Goal: Browse casually

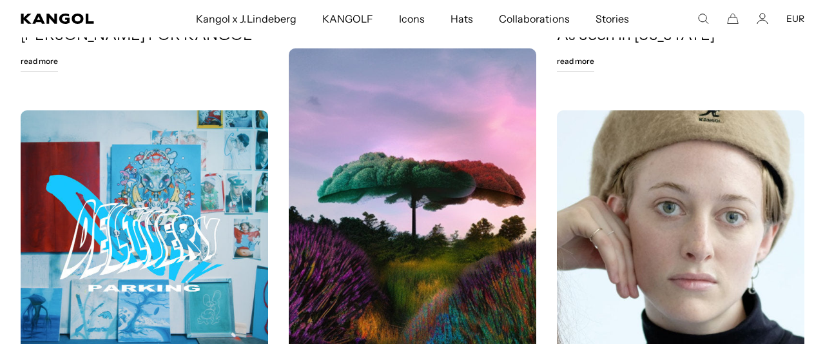
scroll to position [445, 0]
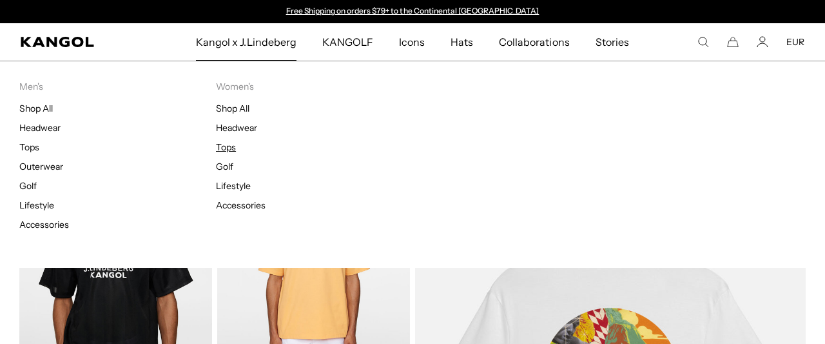
click at [225, 145] on link "Tops" at bounding box center [226, 147] width 20 height 12
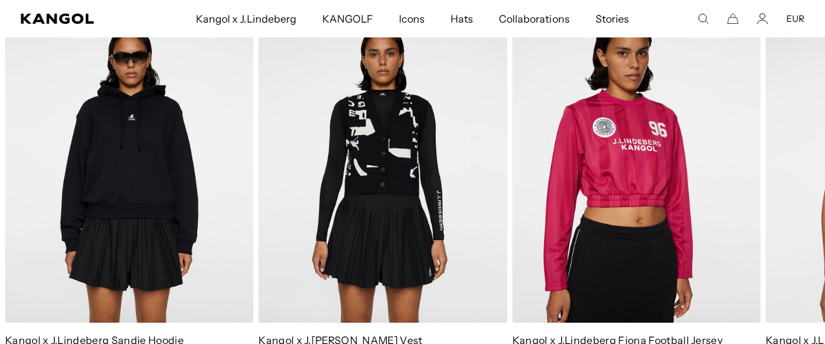
scroll to position [1220, 0]
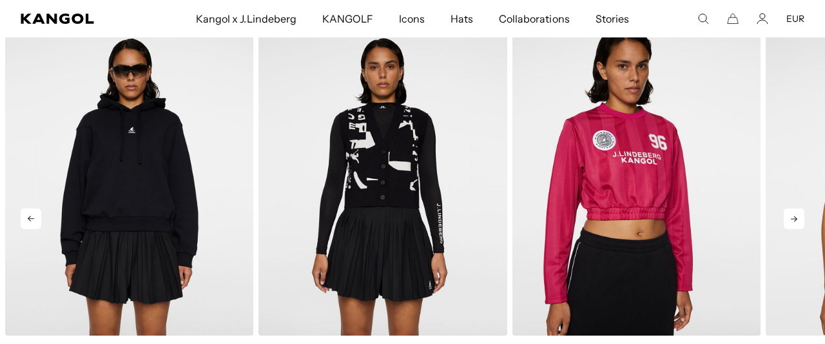
click at [792, 229] on icon at bounding box center [794, 218] width 21 height 21
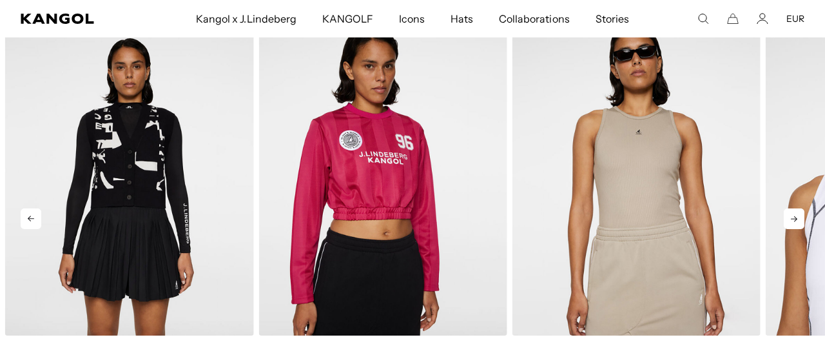
click at [792, 229] on icon at bounding box center [794, 218] width 21 height 21
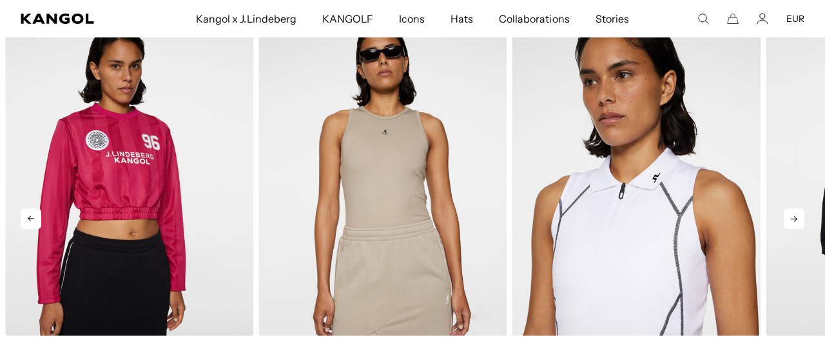
click at [792, 229] on icon at bounding box center [794, 218] width 21 height 21
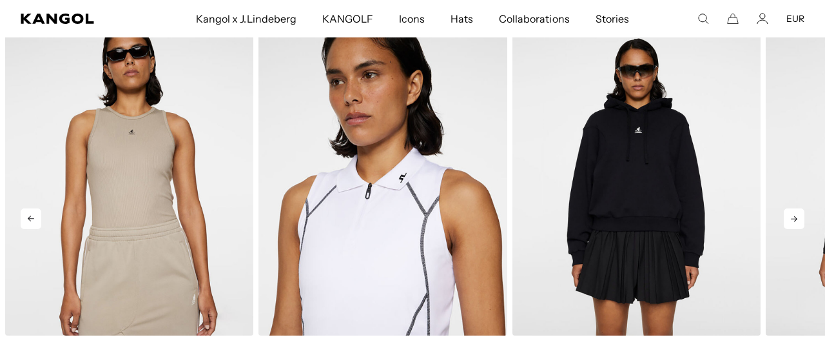
click at [792, 229] on icon at bounding box center [794, 218] width 21 height 21
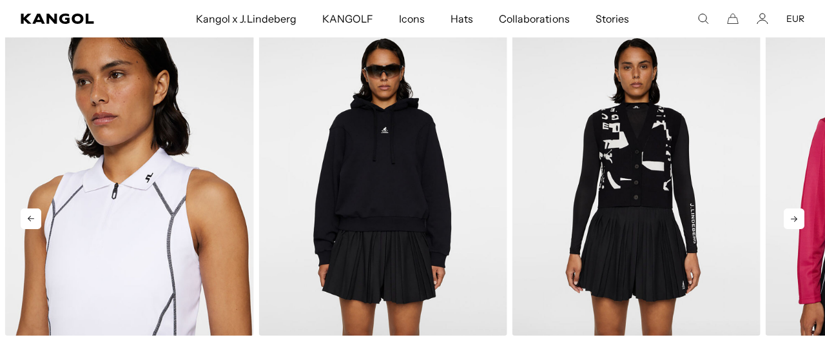
click at [792, 229] on icon at bounding box center [794, 218] width 21 height 21
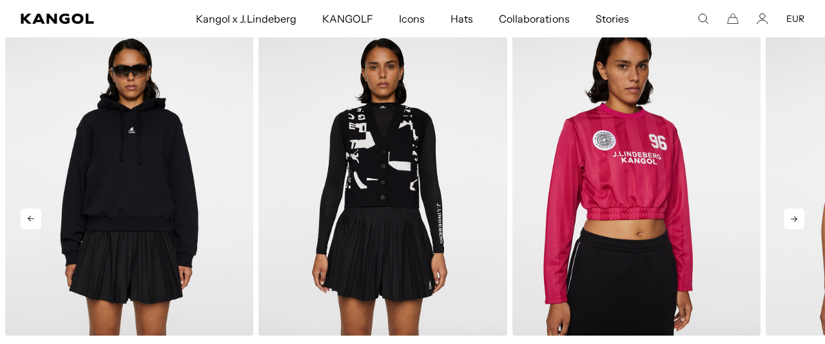
scroll to position [0, 266]
click at [792, 229] on icon at bounding box center [794, 218] width 21 height 21
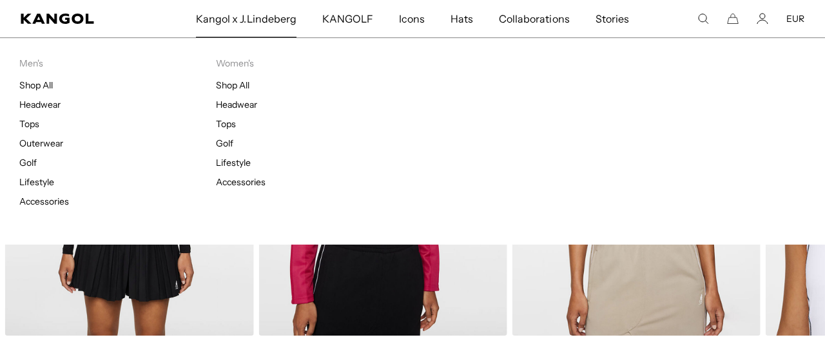
scroll to position [0, 0]
click at [236, 164] on link "Lifestyle" at bounding box center [233, 163] width 35 height 12
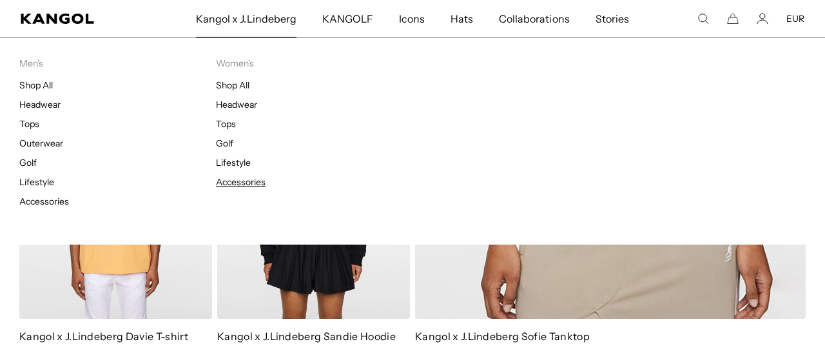
scroll to position [0, 266]
click at [239, 185] on link "Accessories" at bounding box center [241, 182] width 50 height 12
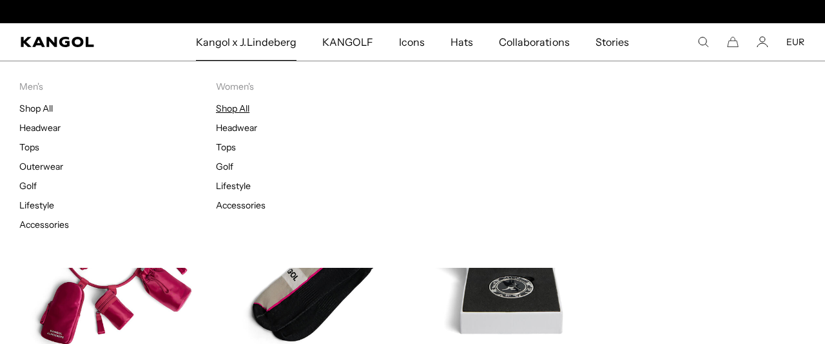
scroll to position [0, 266]
click at [239, 185] on link "Lifestyle" at bounding box center [233, 186] width 35 height 12
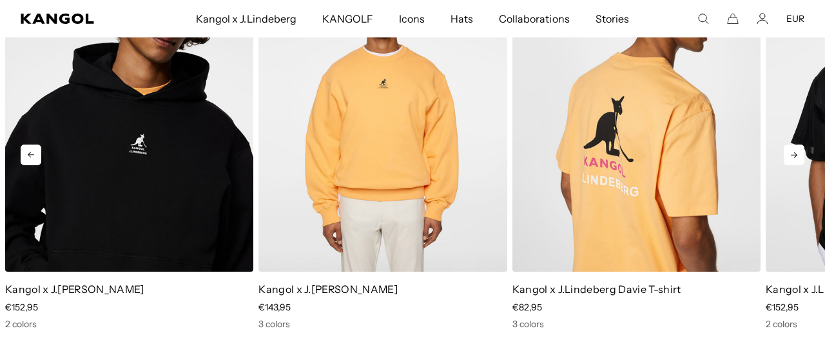
scroll to position [1954, 0]
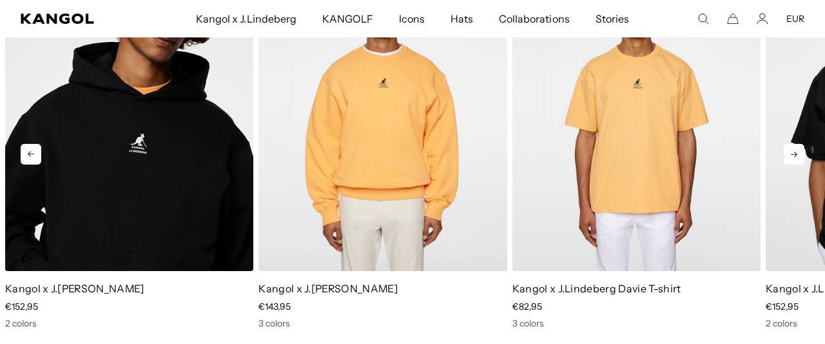
click at [795, 164] on icon at bounding box center [794, 154] width 21 height 21
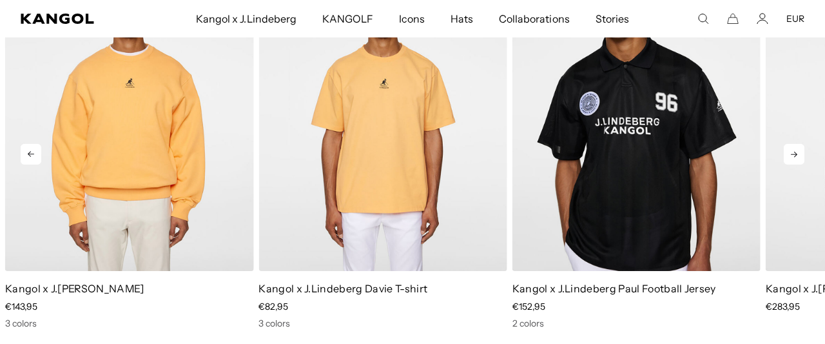
scroll to position [0, 266]
click at [795, 164] on icon at bounding box center [794, 154] width 21 height 21
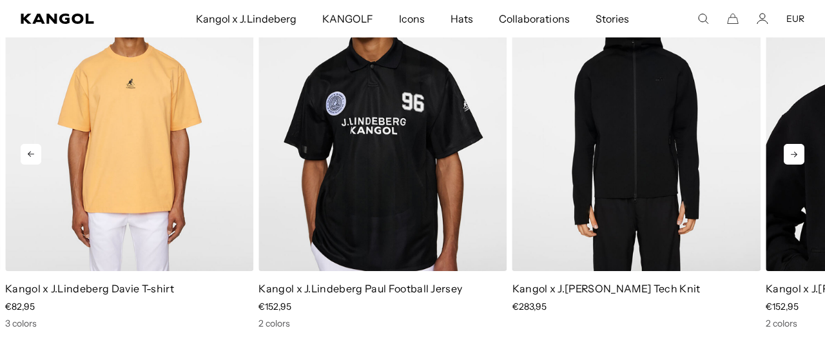
click at [795, 164] on icon at bounding box center [794, 154] width 21 height 21
